Goal: Complete application form

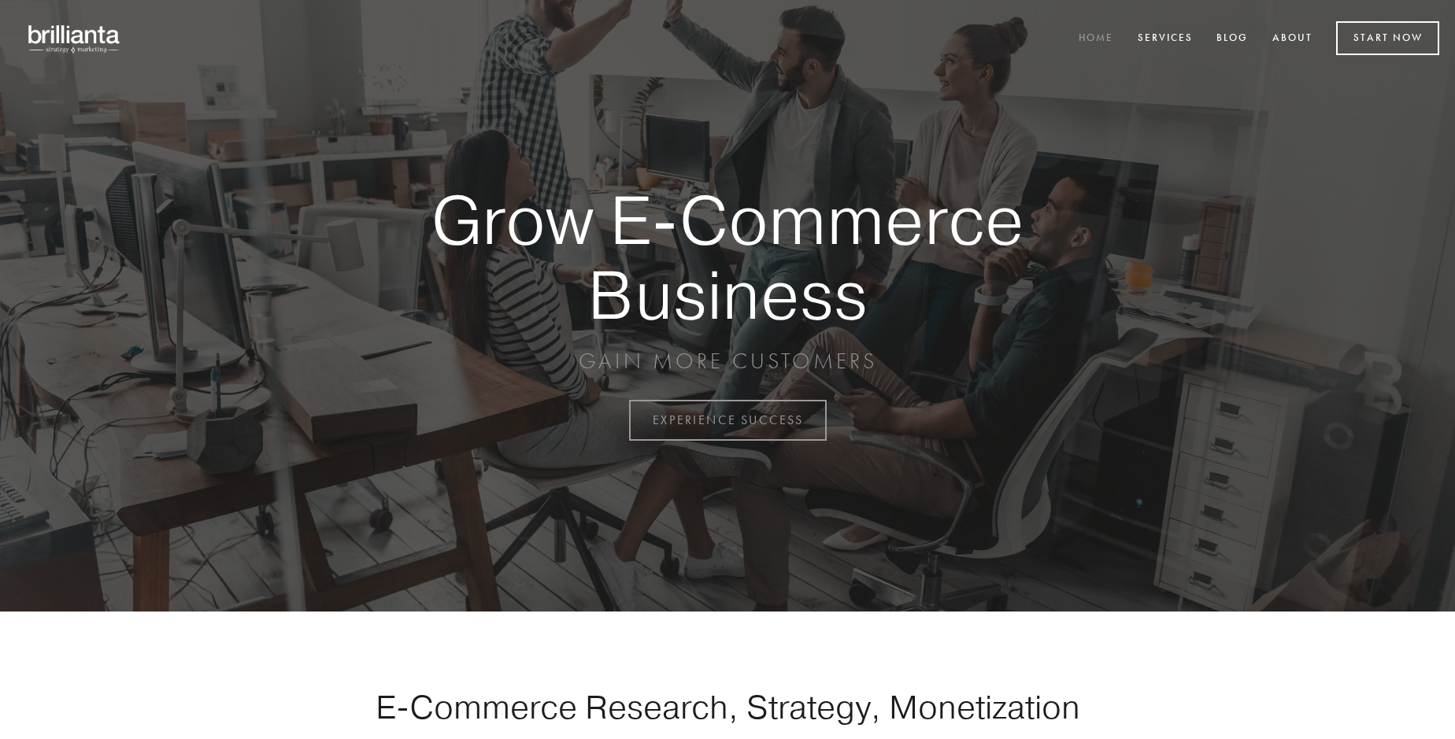
scroll to position [4128, 0]
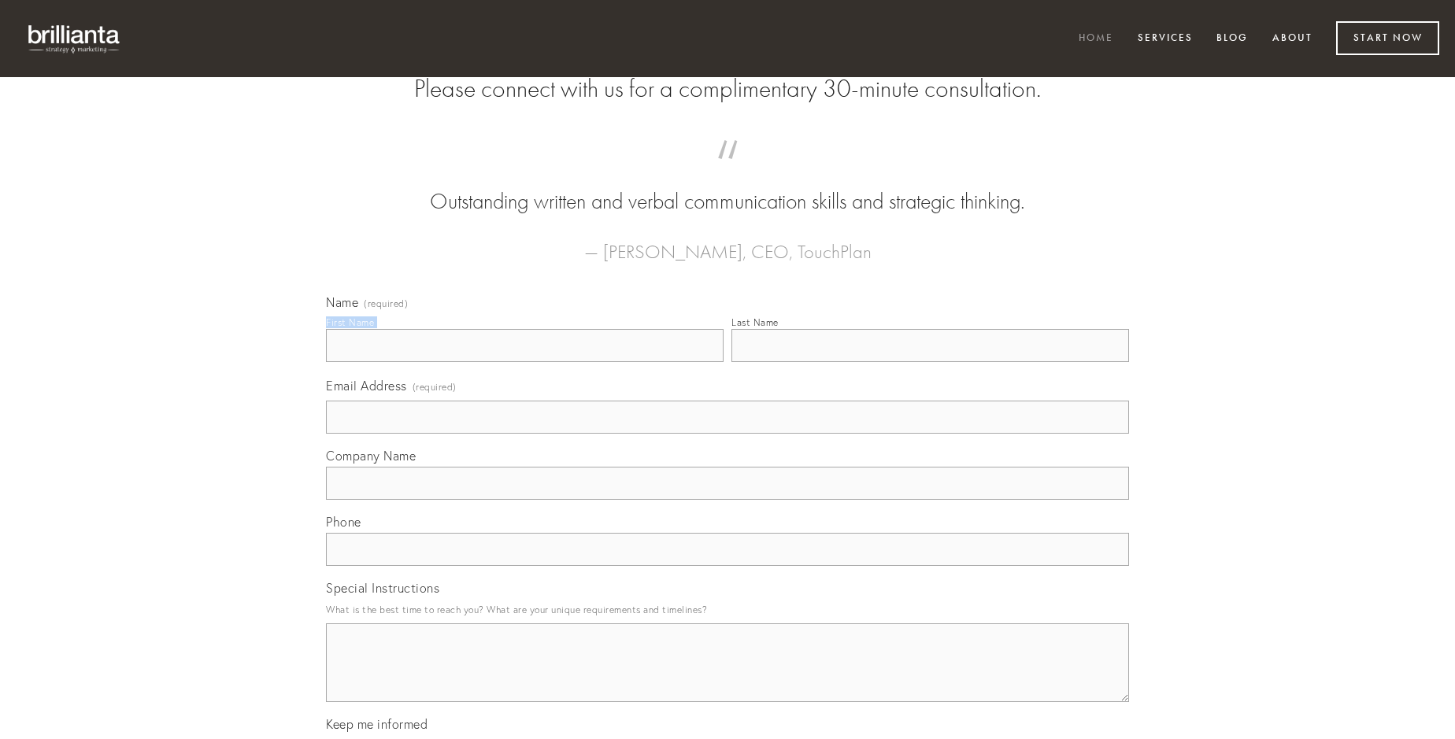
type input "[PERSON_NAME]"
click at [930, 362] on input "Last Name" at bounding box center [931, 345] width 398 height 33
type input "[PERSON_NAME]"
click at [728, 434] on input "Email Address (required)" at bounding box center [727, 417] width 803 height 33
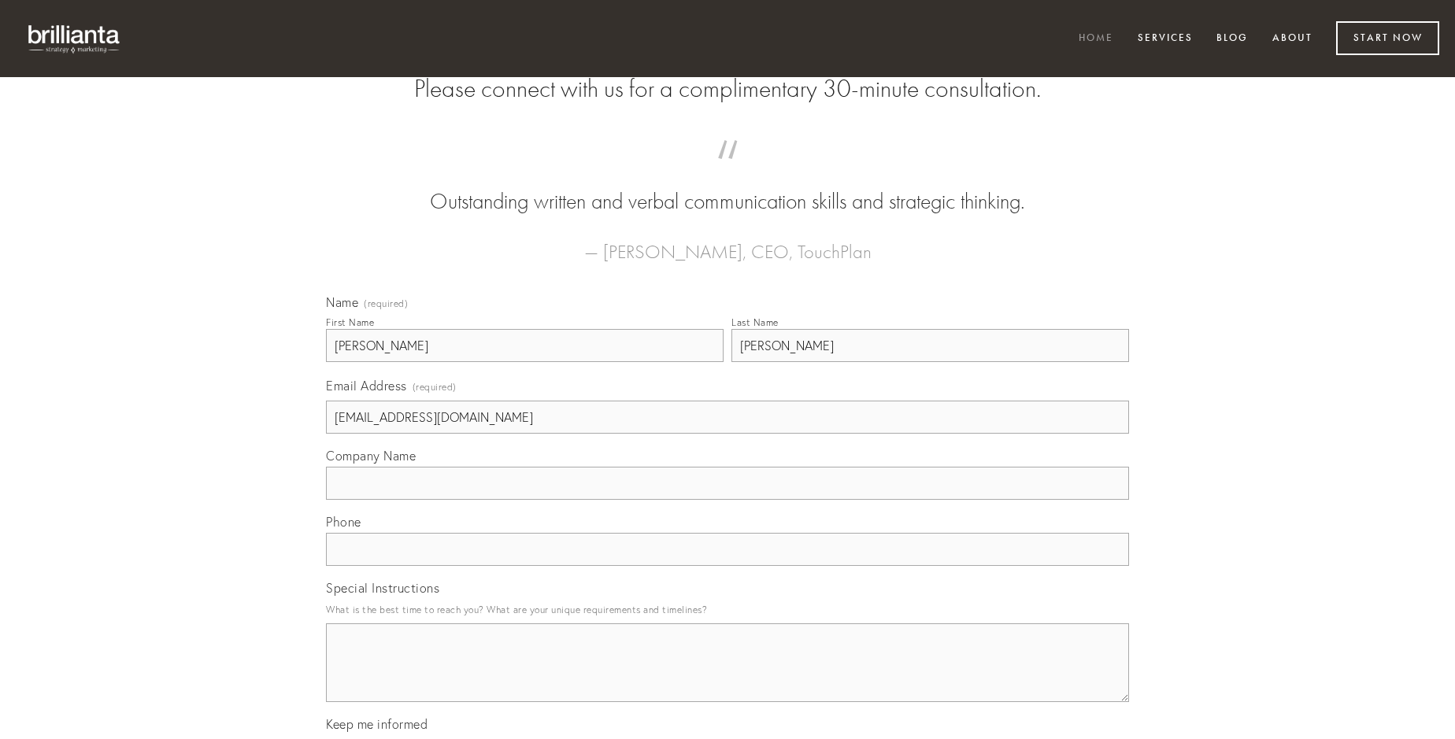
type input "[EMAIL_ADDRESS][DOMAIN_NAME]"
click at [728, 500] on input "Company Name" at bounding box center [727, 483] width 803 height 33
type input "degenero"
click at [728, 566] on input "text" at bounding box center [727, 549] width 803 height 33
click at [728, 677] on textarea "Special Instructions" at bounding box center [727, 663] width 803 height 79
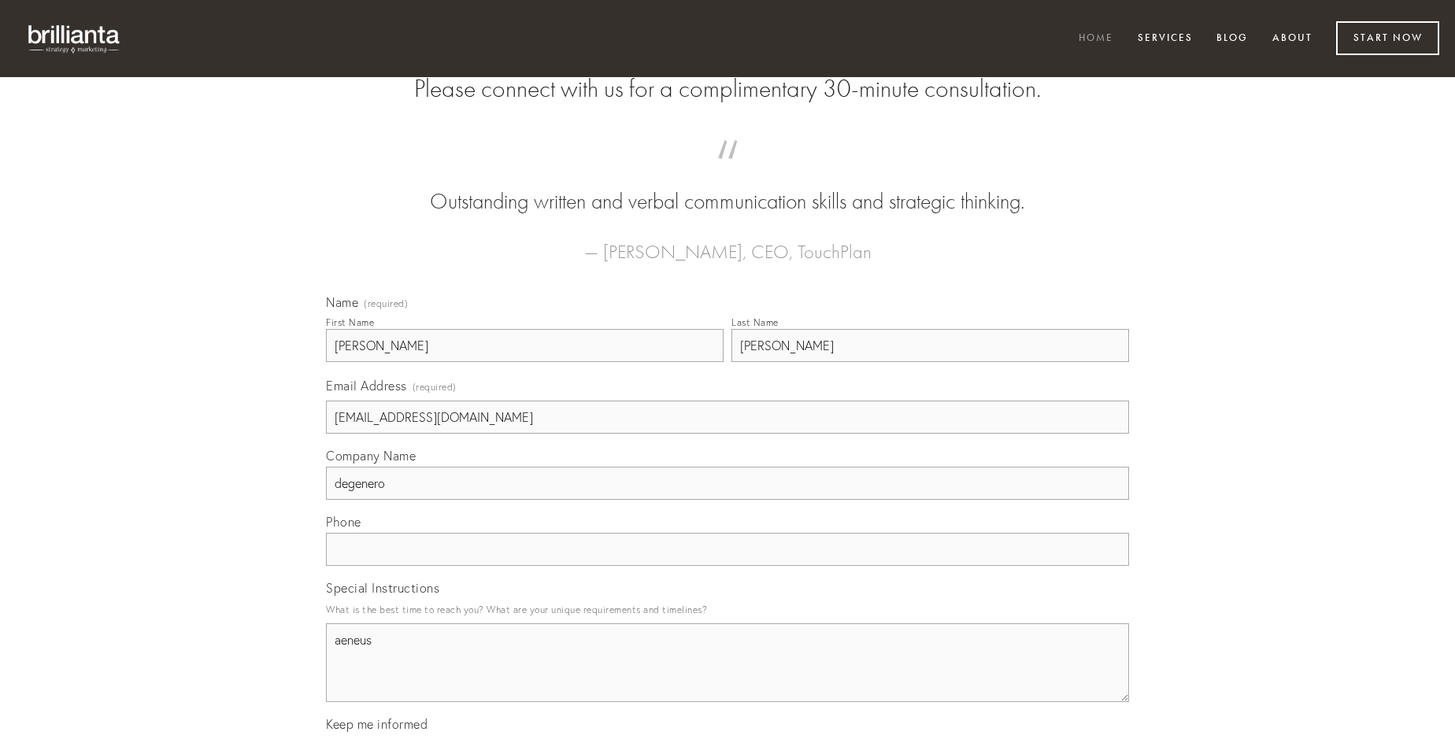
type textarea "aeneus"
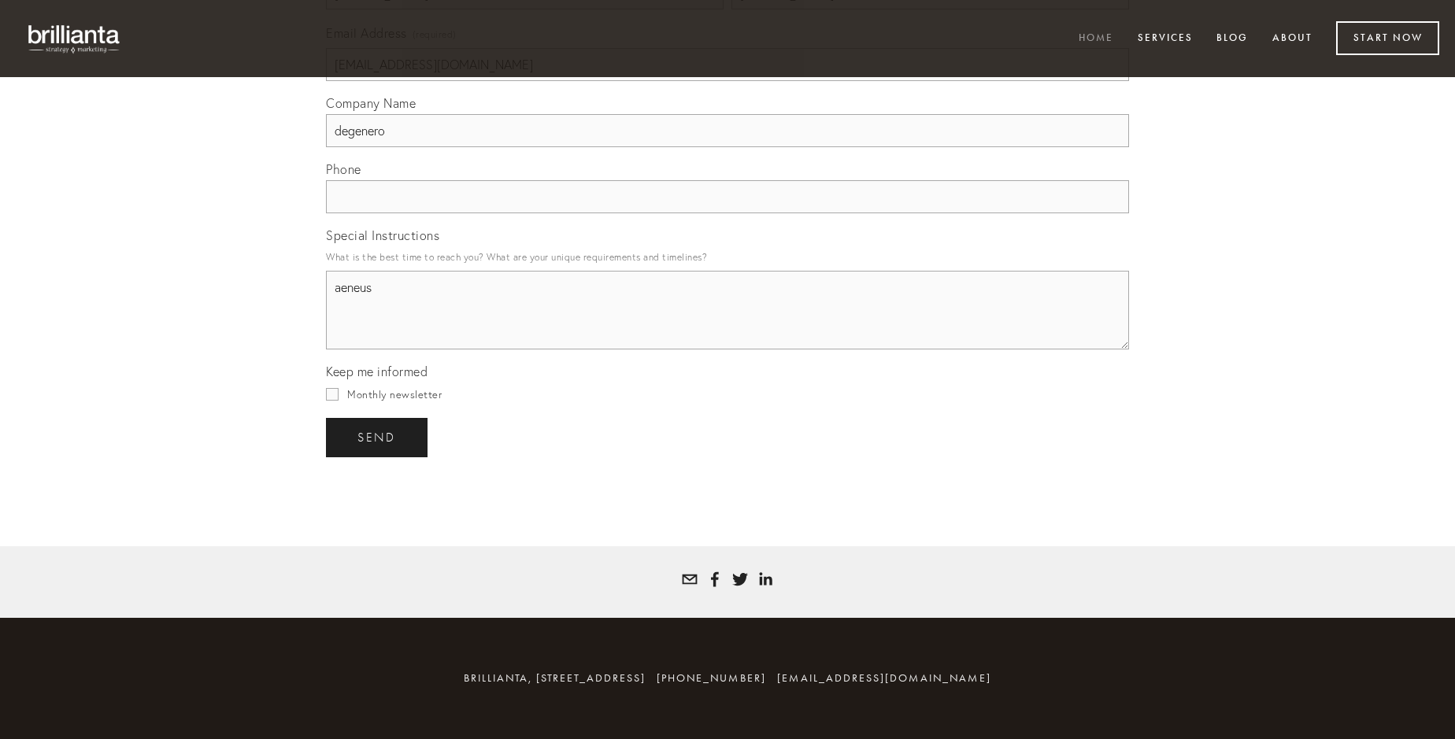
click at [378, 437] on span "send" at bounding box center [376, 438] width 39 height 14
